Goal: Task Accomplishment & Management: Complete application form

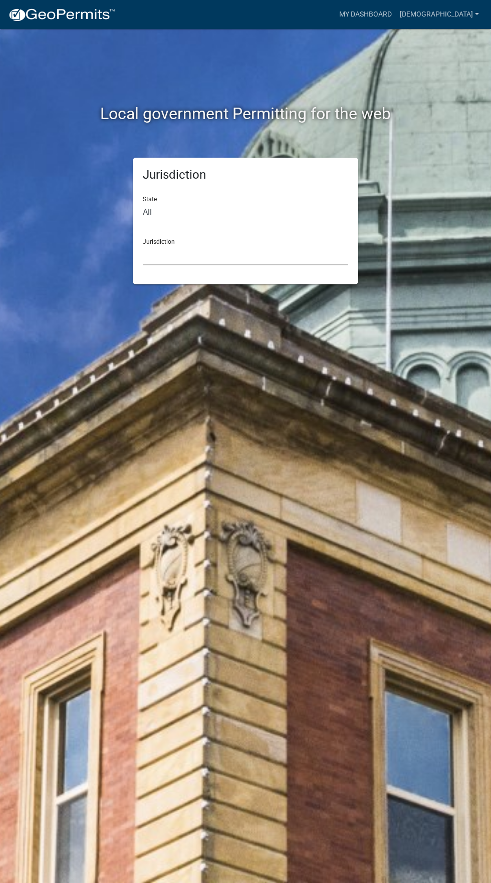
click at [157, 255] on select "[GEOGRAPHIC_DATA], [US_STATE] [GEOGRAPHIC_DATA], [US_STATE][PERSON_NAME][GEOGRA…" at bounding box center [245, 255] width 205 height 21
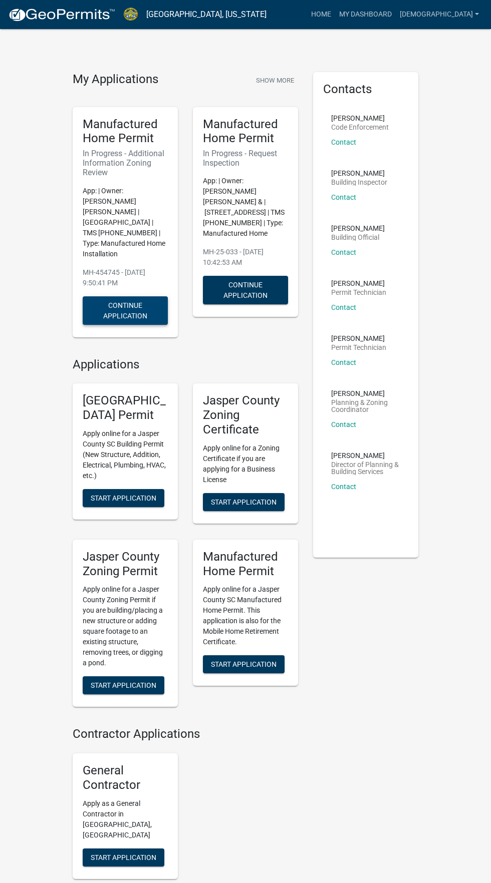
click at [119, 303] on button "Continue Application" at bounding box center [125, 310] width 85 height 29
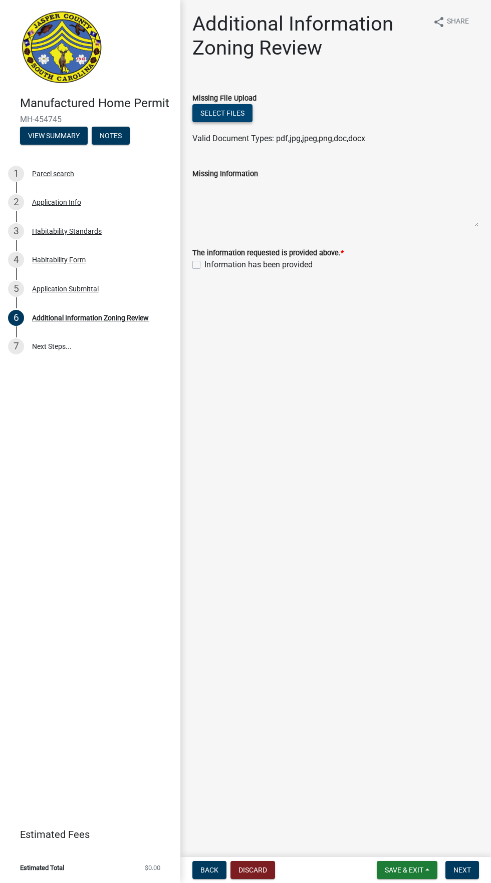
click at [226, 113] on button "Select files" at bounding box center [222, 113] width 60 height 18
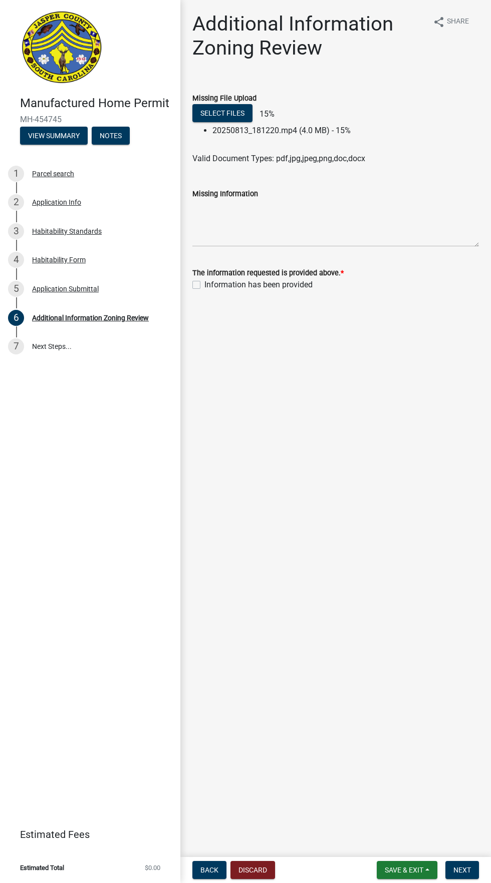
click at [204, 285] on label "Information has been provided" at bounding box center [258, 285] width 108 height 12
click at [204, 285] on input "Information has been provided" at bounding box center [207, 282] width 7 height 7
checkbox input "true"
click at [340, 207] on textarea "Missing Information" at bounding box center [335, 223] width 286 height 47
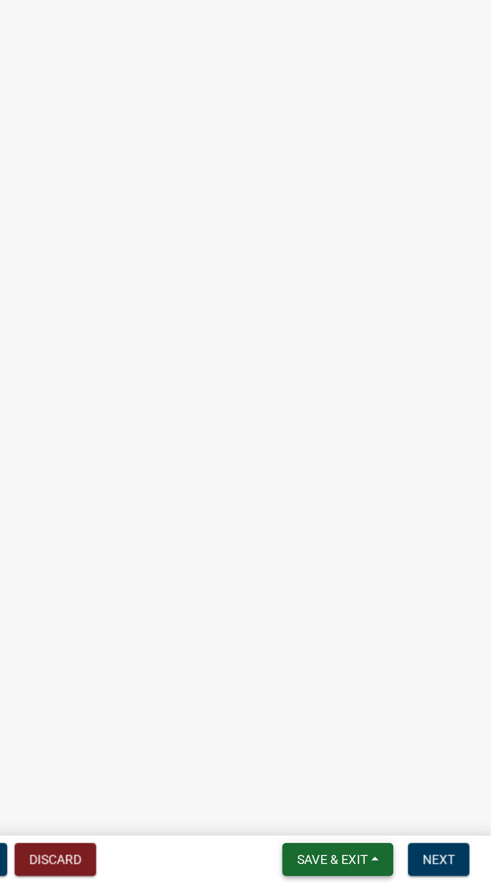
type textarea "Please specify what you need"
click at [408, 879] on button "Save & Exit" at bounding box center [406, 870] width 61 height 18
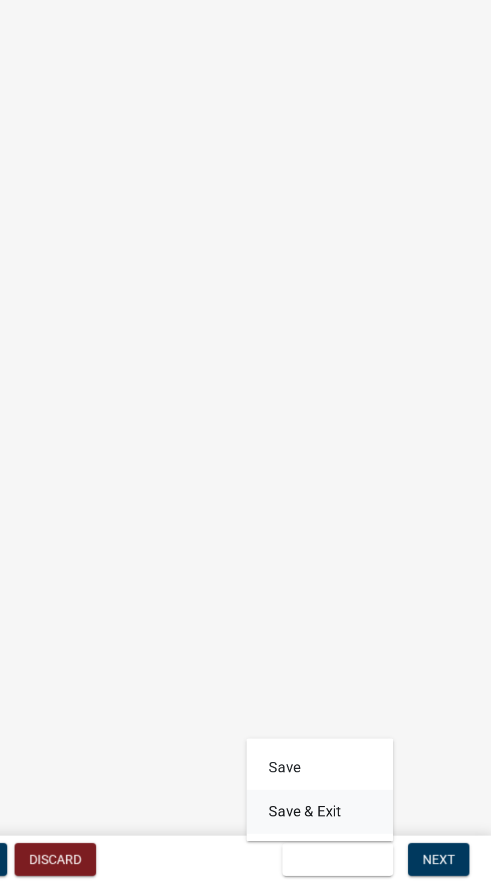
click at [400, 847] on button "Save & Exit" at bounding box center [397, 844] width 80 height 24
